Goal: Information Seeking & Learning: Learn about a topic

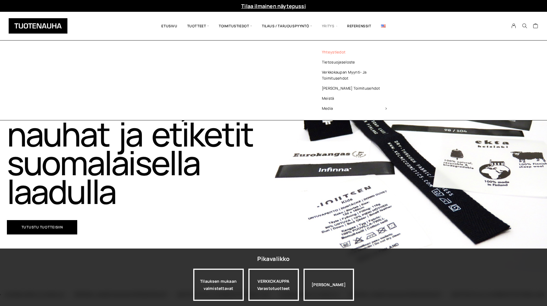
click at [338, 53] on link "Yhteystiedot" at bounding box center [354, 52] width 83 height 10
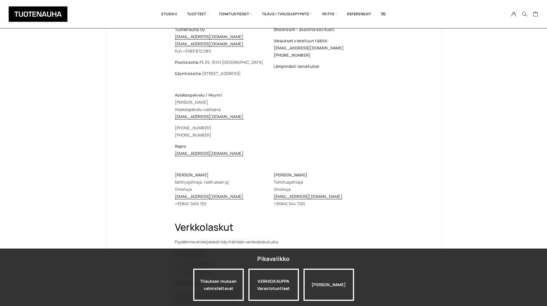
scroll to position [57, 0]
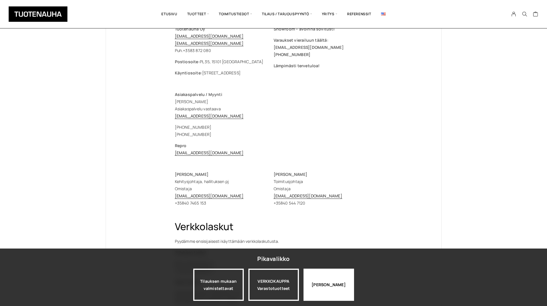
click at [327, 286] on div "[PERSON_NAME]" at bounding box center [329, 285] width 51 height 32
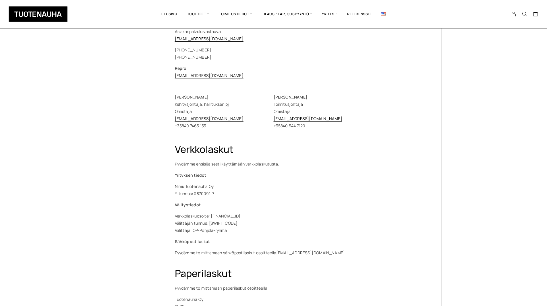
scroll to position [29, 0]
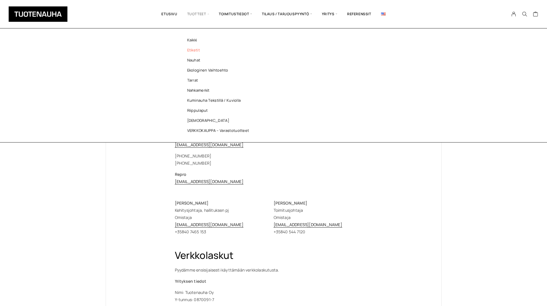
click at [204, 51] on link "Etiketit" at bounding box center [219, 50] width 83 height 10
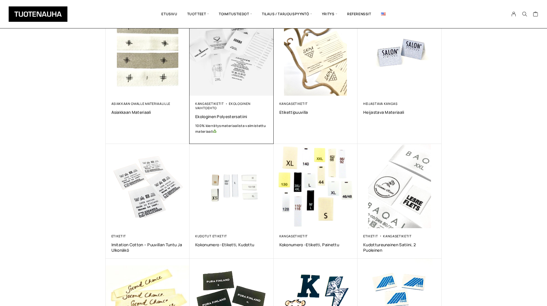
scroll to position [115, 0]
click at [233, 117] on span "Ekologinen polyestersatiini" at bounding box center [231, 115] width 73 height 5
